Goal: Task Accomplishment & Management: Use online tool/utility

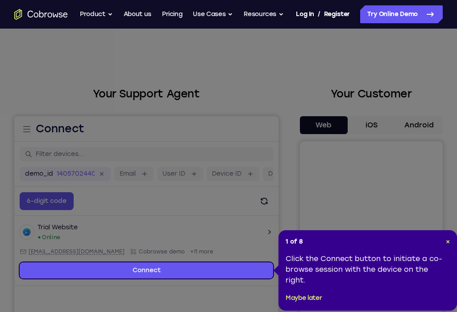
click at [449, 238] on span "×" at bounding box center [448, 242] width 4 height 8
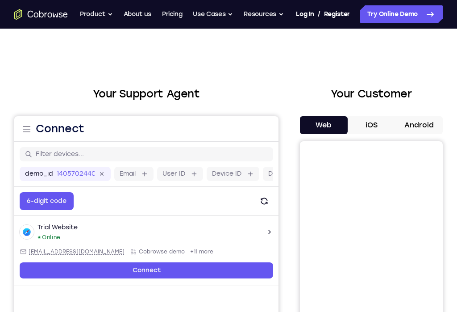
click at [425, 118] on button "Android" at bounding box center [419, 125] width 48 height 18
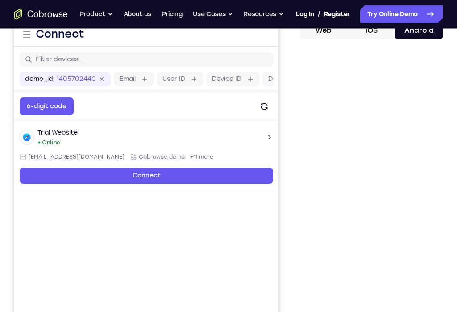
scroll to position [95, 0]
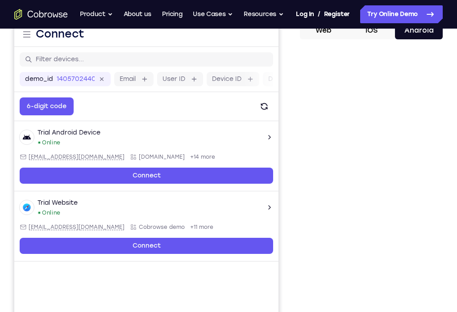
click at [442, 195] on div at bounding box center [371, 183] width 143 height 275
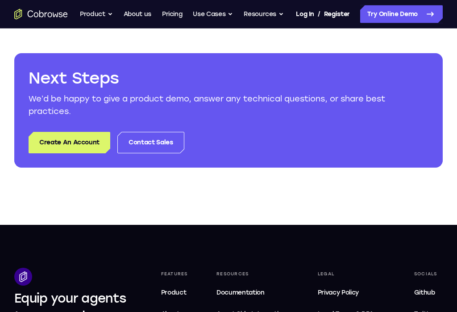
scroll to position [406, 0]
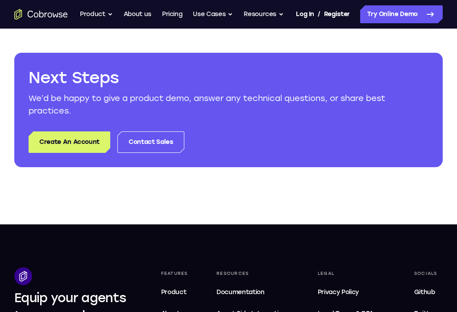
click at [416, 16] on link "Try Online Demo" at bounding box center [401, 14] width 83 height 18
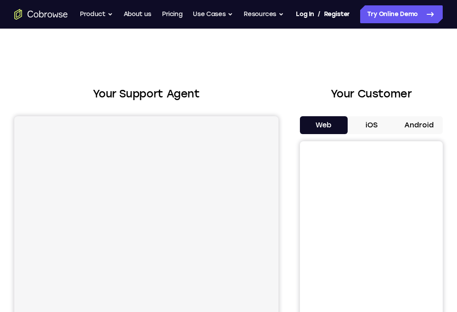
click at [417, 124] on button "Android" at bounding box center [419, 125] width 48 height 18
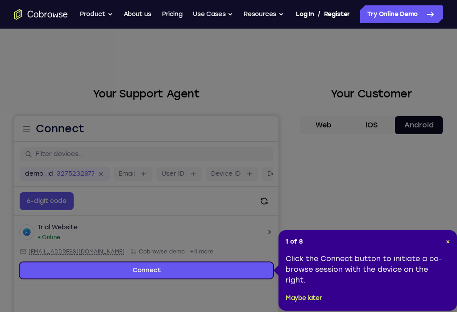
click at [443, 238] on header "1 of 8 ×" at bounding box center [368, 241] width 164 height 9
click at [446, 239] on span "×" at bounding box center [448, 242] width 4 height 8
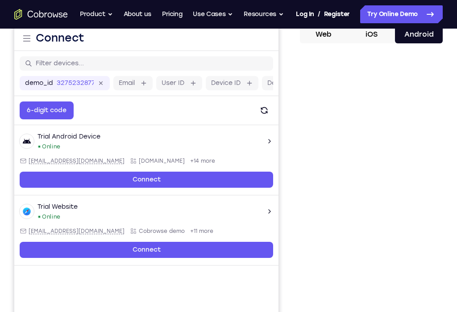
scroll to position [92, 0]
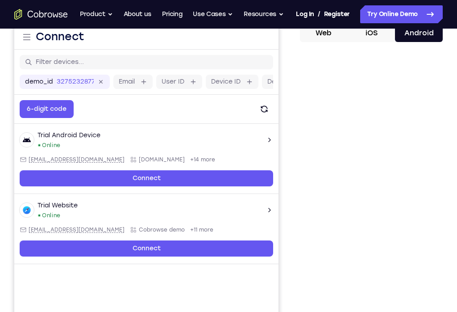
click at [186, 311] on main "demo_id 3275232877 3275232877 Email User ID Device ID Device name 6-digit code …" at bounding box center [146, 199] width 264 height 299
click at [453, 159] on div "Your Support Agent Your Customer Web iOS Android Next Steps We’d be happy to gi…" at bounding box center [228, 237] width 457 height 601
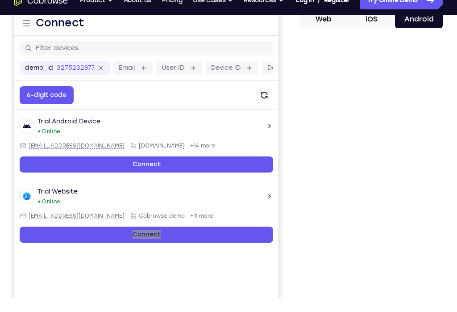
scroll to position [106, 0]
